Goal: Transaction & Acquisition: Obtain resource

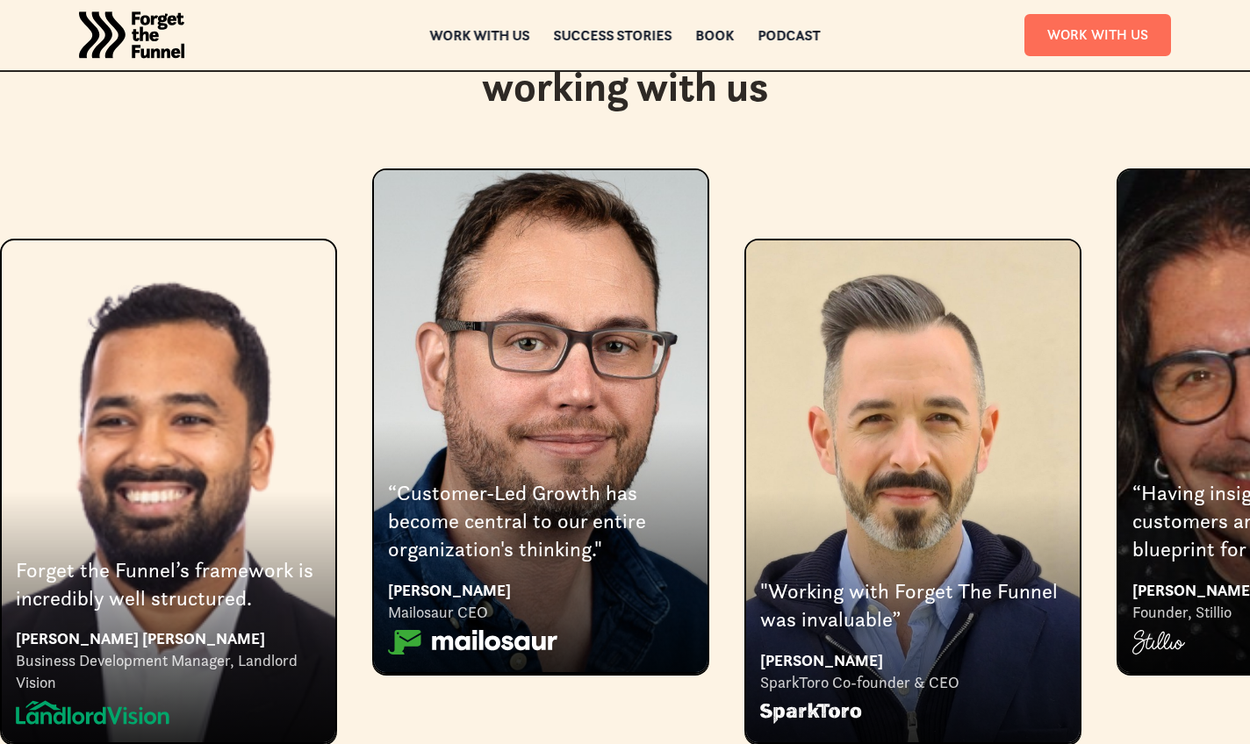
scroll to position [3189, 0]
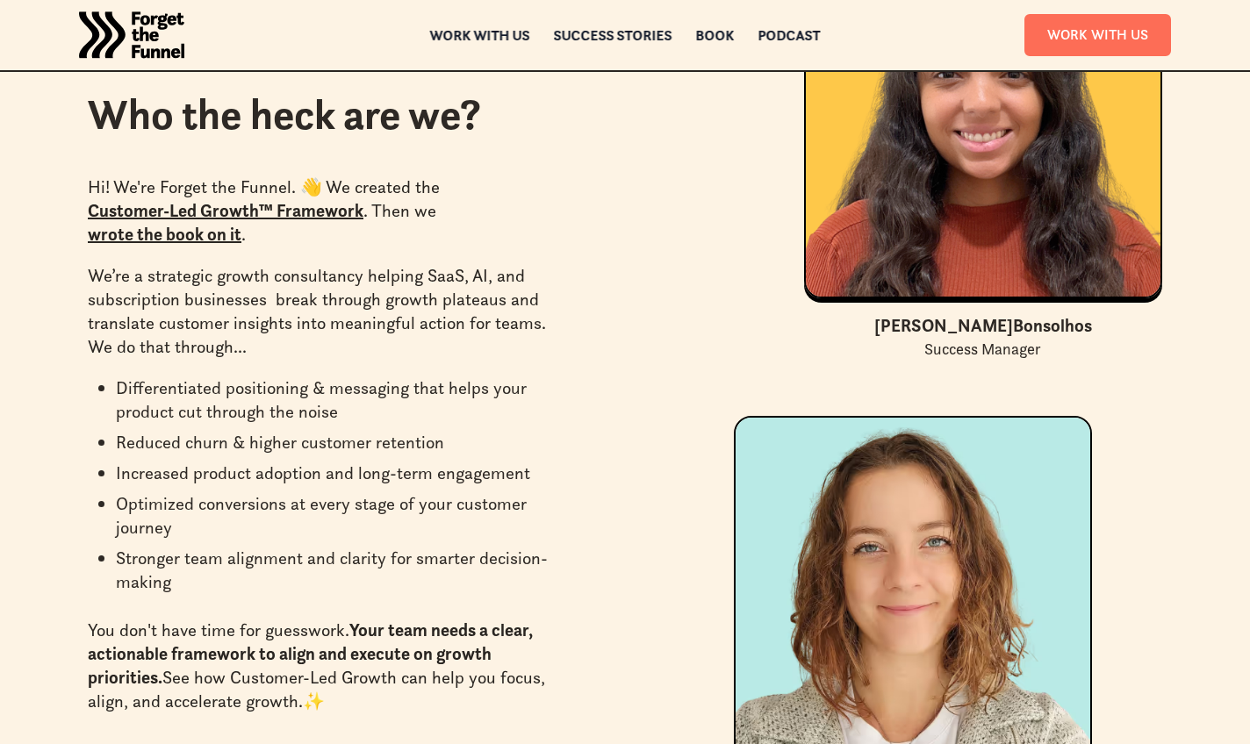
scroll to position [6327, 0]
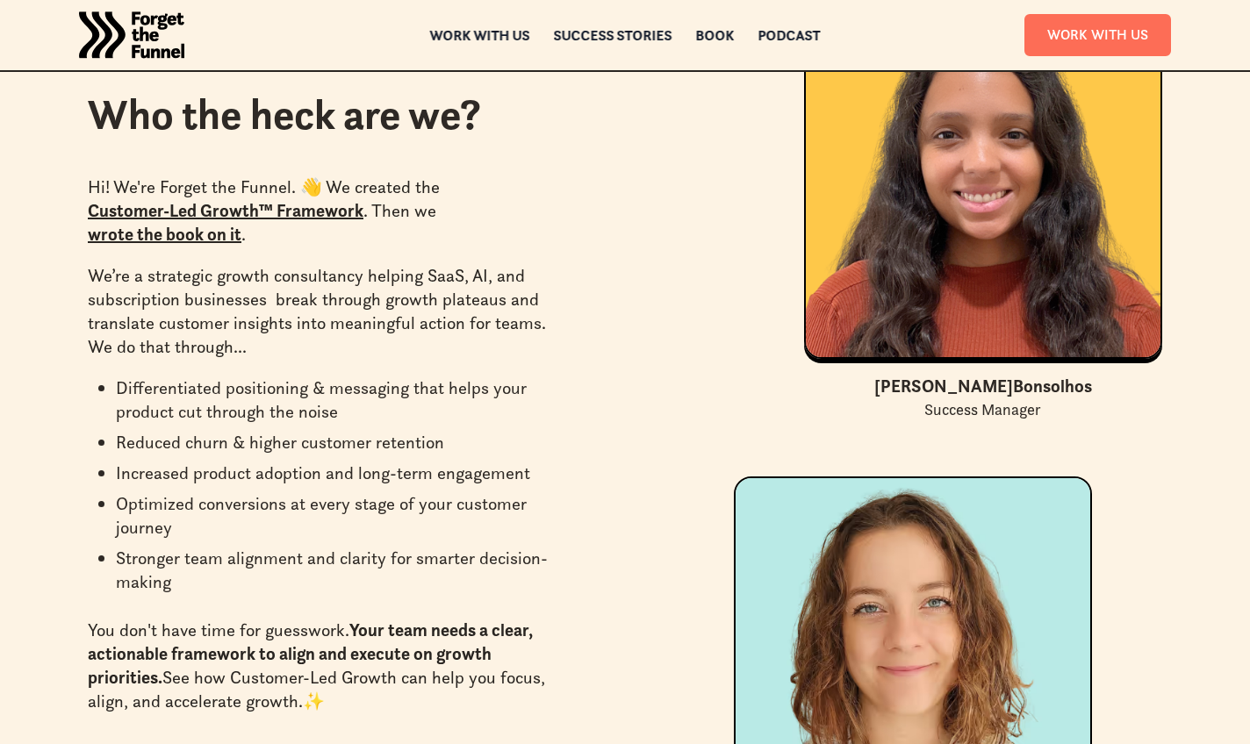
click at [188, 232] on link "wrote the book on it" at bounding box center [165, 234] width 154 height 21
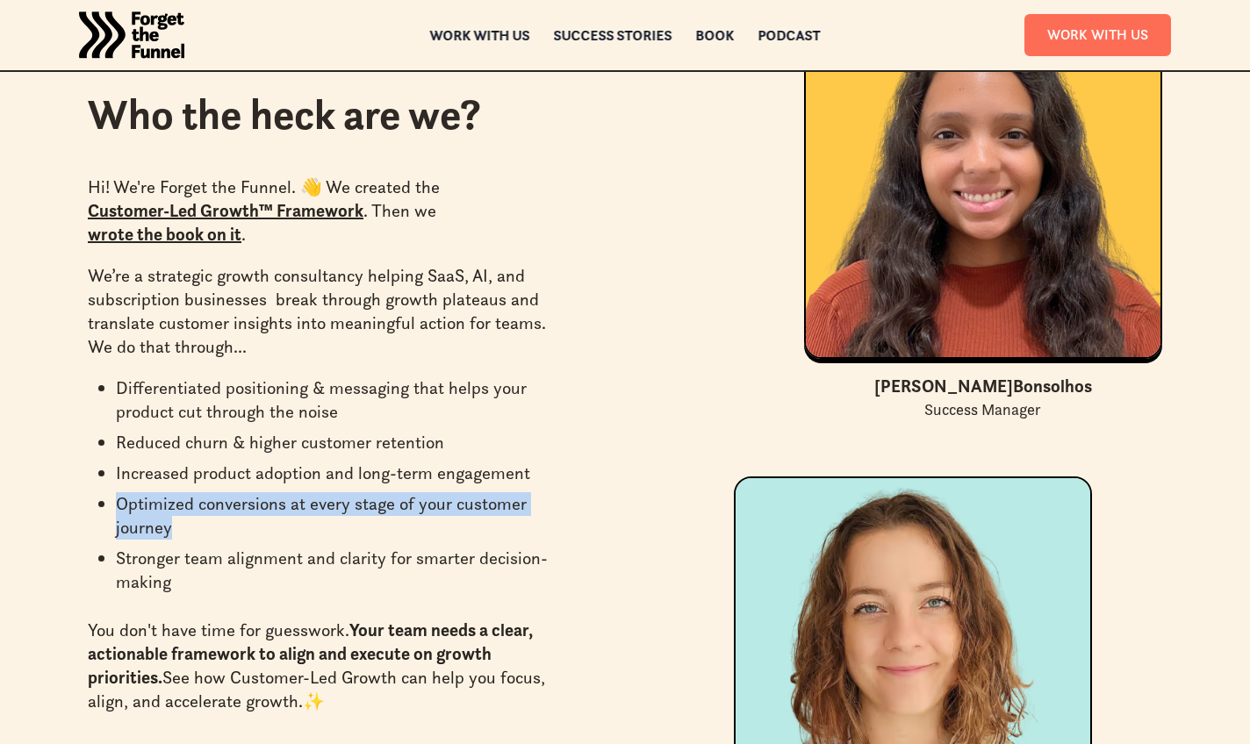
drag, startPoint x: 118, startPoint y: 501, endPoint x: 199, endPoint y: 516, distance: 83.0
click at [199, 516] on li "Optimized conversions at every stage of your customer journey" at bounding box center [340, 515] width 448 height 47
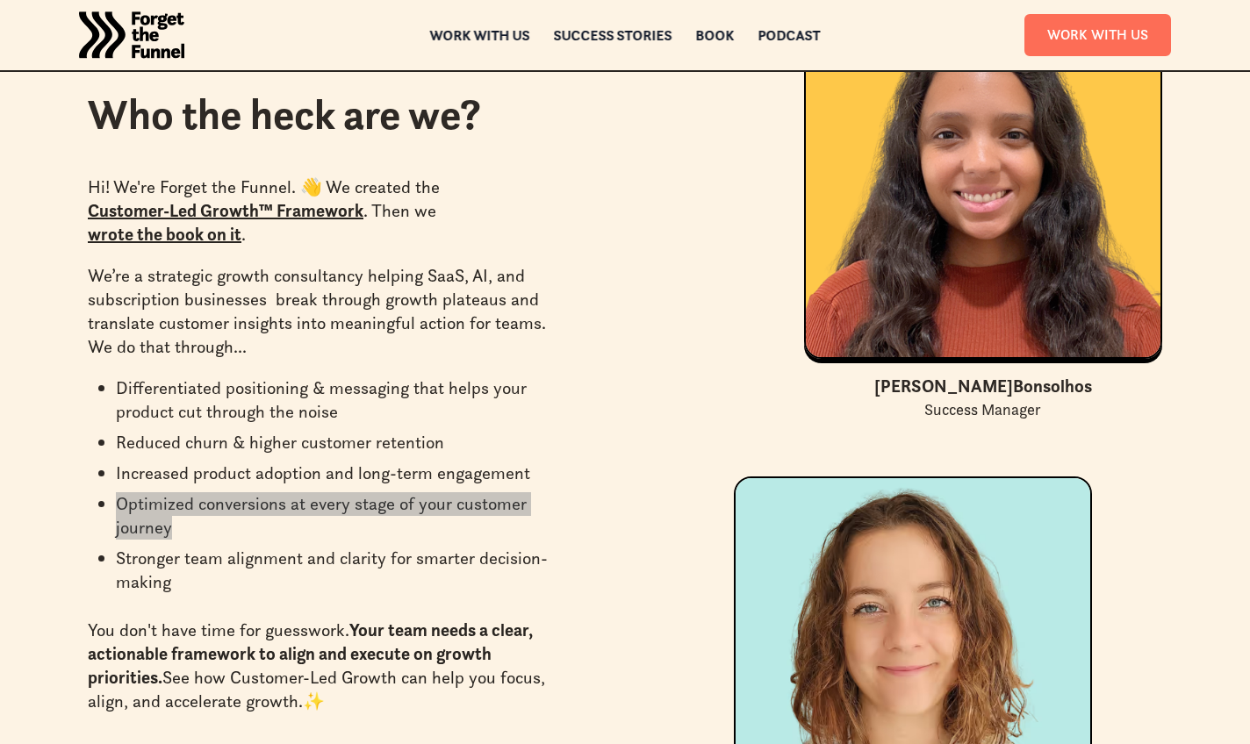
click at [485, 419] on li "Differentiated positioning & messaging that helps your product cut through the …" at bounding box center [340, 400] width 448 height 47
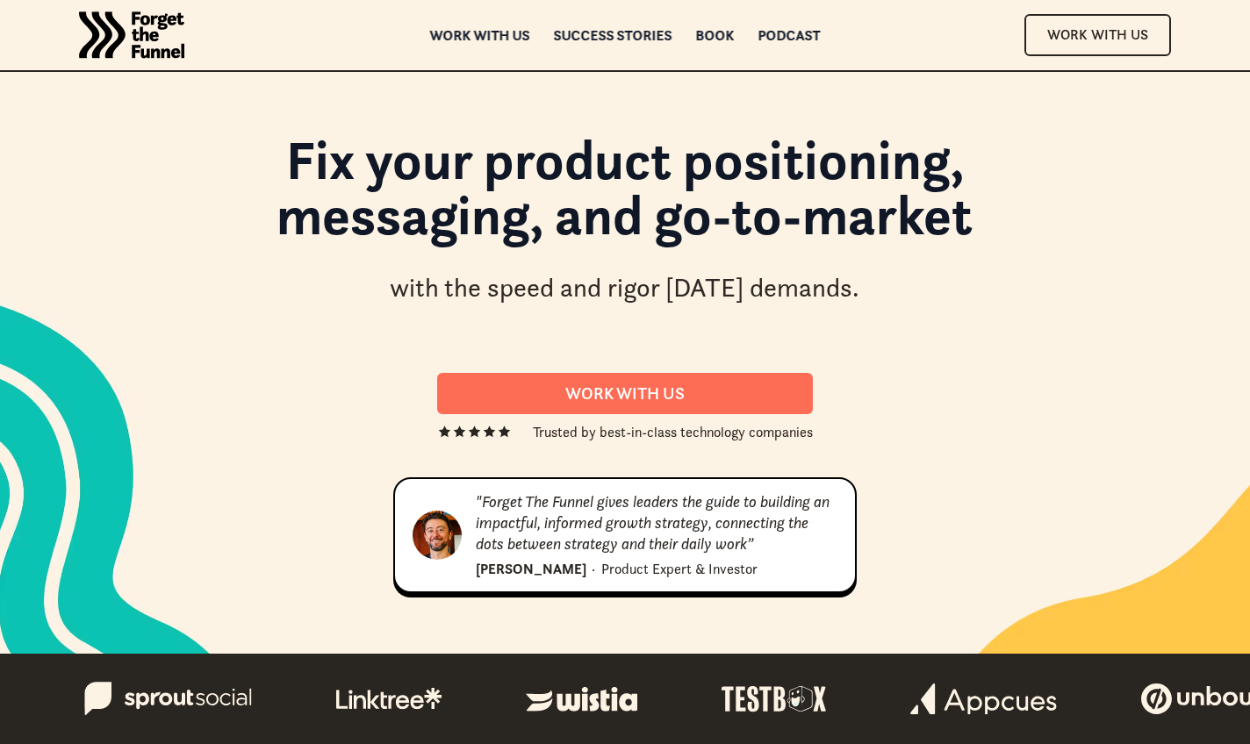
scroll to position [0, 0]
